Goal: Obtain resource: Obtain resource

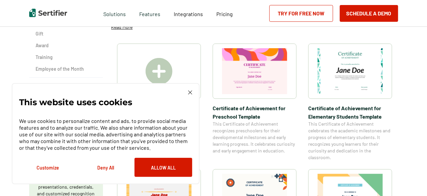
scroll to position [127, 0]
click at [189, 95] on div "This website uses cookies We use cookies to personalize content and ads, to pro…" at bounding box center [105, 134] width 173 height 87
click at [193, 91] on div "This website uses cookies We use cookies to personalize content and ads, to pro…" at bounding box center [106, 133] width 188 height 101
click at [188, 94] on img at bounding box center [190, 93] width 4 height 4
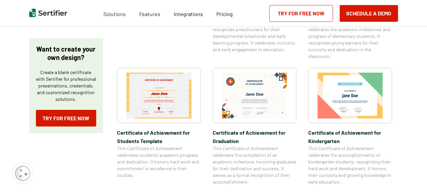
scroll to position [228, 0]
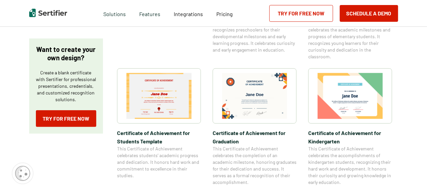
click at [175, 104] on img at bounding box center [159, 96] width 65 height 46
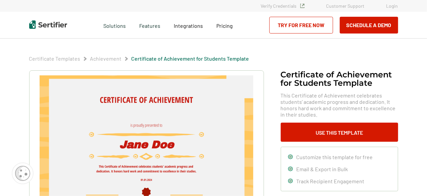
click at [174, 126] on img at bounding box center [147, 151] width 214 height 151
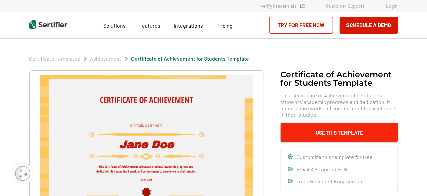
click at [310, 131] on button "Use This Template" at bounding box center [340, 132] width 118 height 19
